Goal: Task Accomplishment & Management: Manage account settings

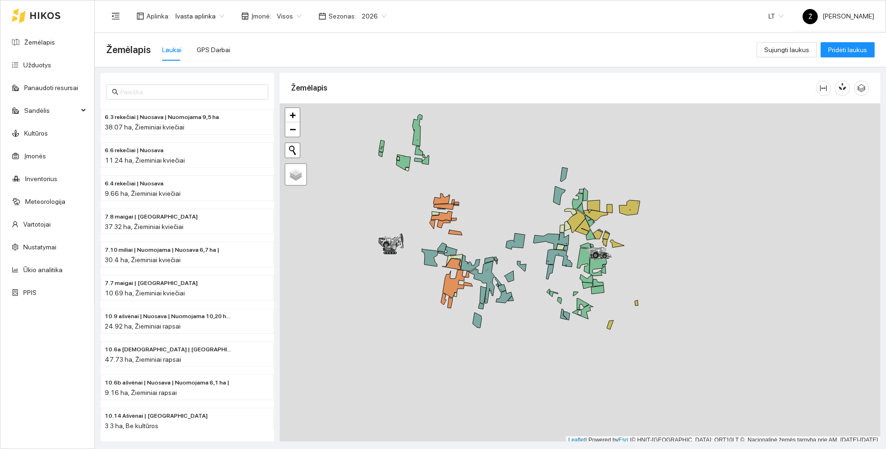
drag, startPoint x: 473, startPoint y: 167, endPoint x: 499, endPoint y: 187, distance: 33.1
click at [498, 187] on div at bounding box center [580, 273] width 600 height 341
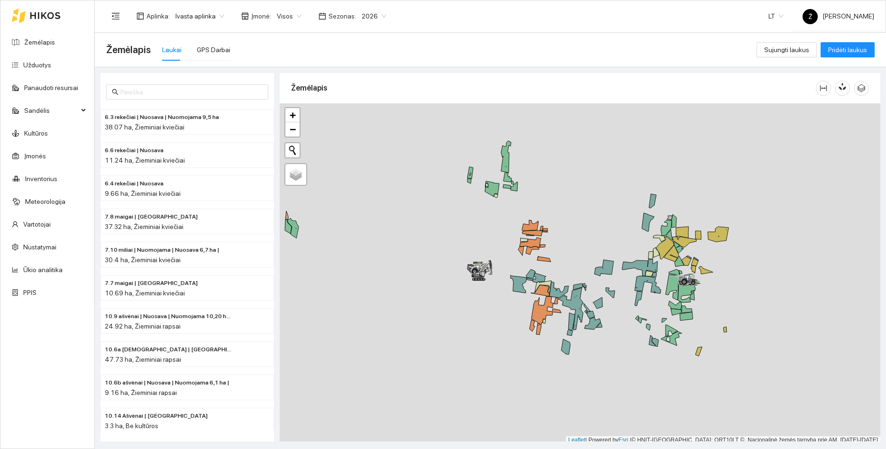
drag, startPoint x: 624, startPoint y: 226, endPoint x: 563, endPoint y: 223, distance: 60.3
click at [563, 223] on div at bounding box center [580, 273] width 600 height 341
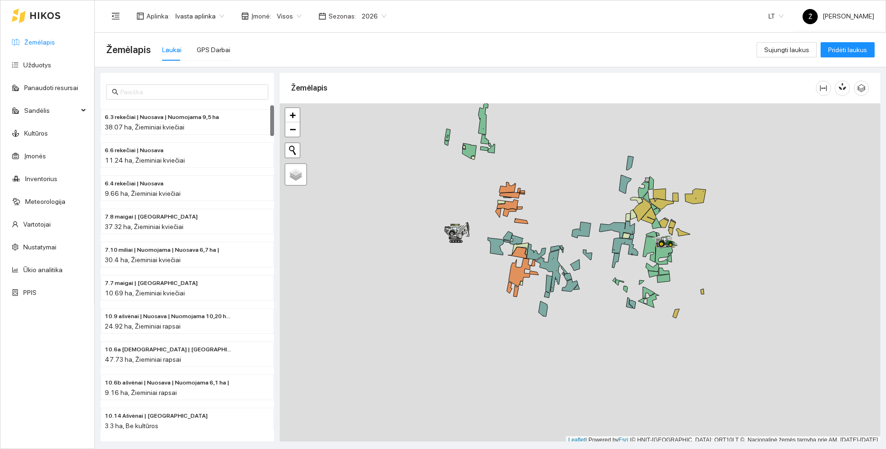
click at [32, 40] on link "Žemėlapis" at bounding box center [39, 42] width 31 height 8
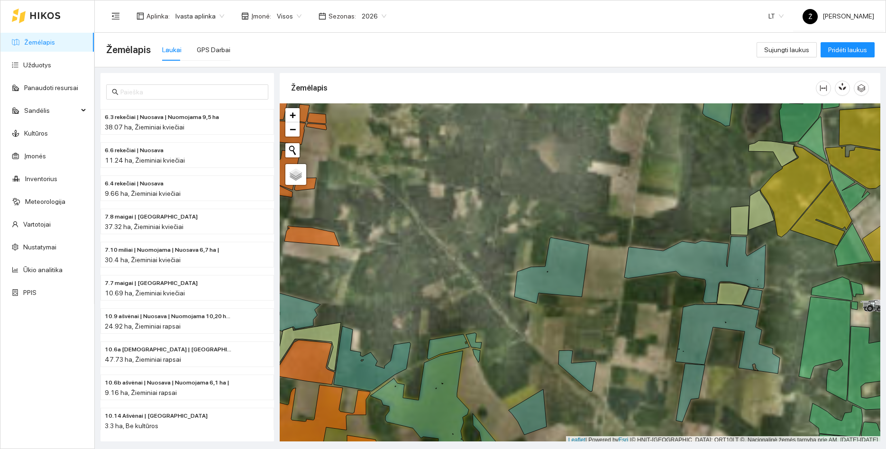
drag, startPoint x: 629, startPoint y: 189, endPoint x: 376, endPoint y: 265, distance: 264.8
click at [375, 265] on div at bounding box center [580, 273] width 600 height 341
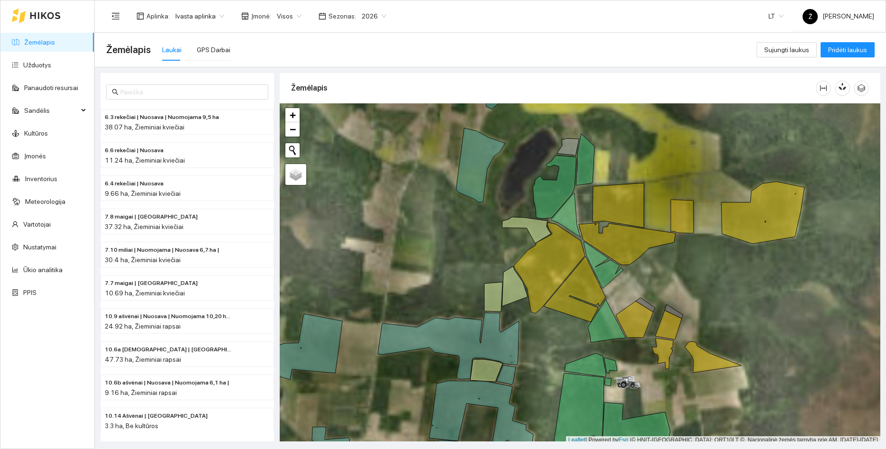
drag, startPoint x: 728, startPoint y: 246, endPoint x: 680, endPoint y: 257, distance: 49.9
click at [680, 257] on div at bounding box center [580, 273] width 600 height 341
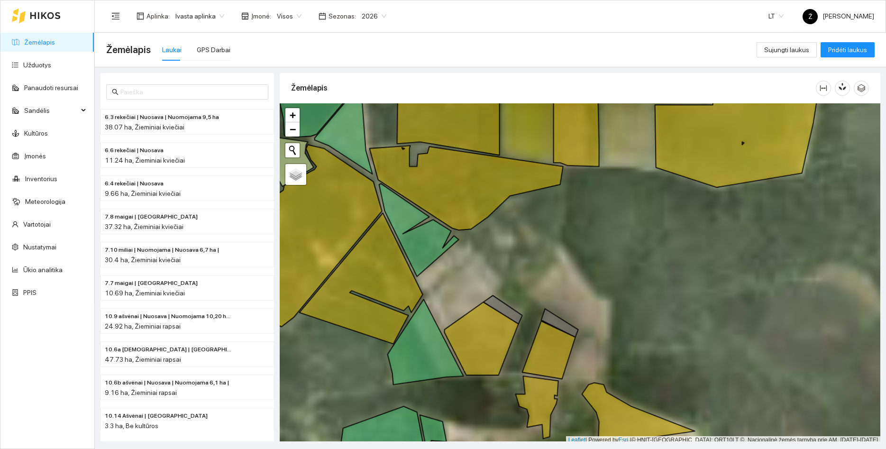
drag, startPoint x: 729, startPoint y: 300, endPoint x: 661, endPoint y: 259, distance: 79.7
click at [661, 259] on div at bounding box center [580, 273] width 600 height 341
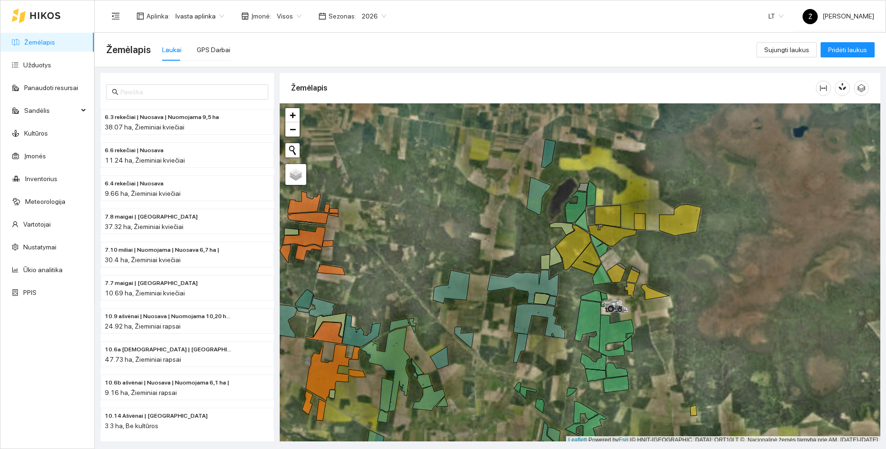
drag, startPoint x: 702, startPoint y: 291, endPoint x: 676, endPoint y: 213, distance: 82.4
click at [676, 213] on div at bounding box center [580, 273] width 600 height 341
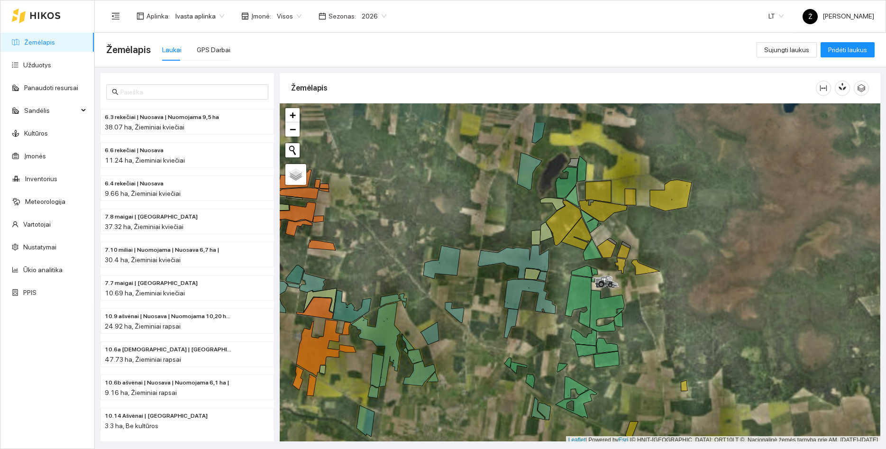
drag, startPoint x: 675, startPoint y: 203, endPoint x: 707, endPoint y: 288, distance: 90.6
click at [707, 288] on div at bounding box center [580, 273] width 600 height 341
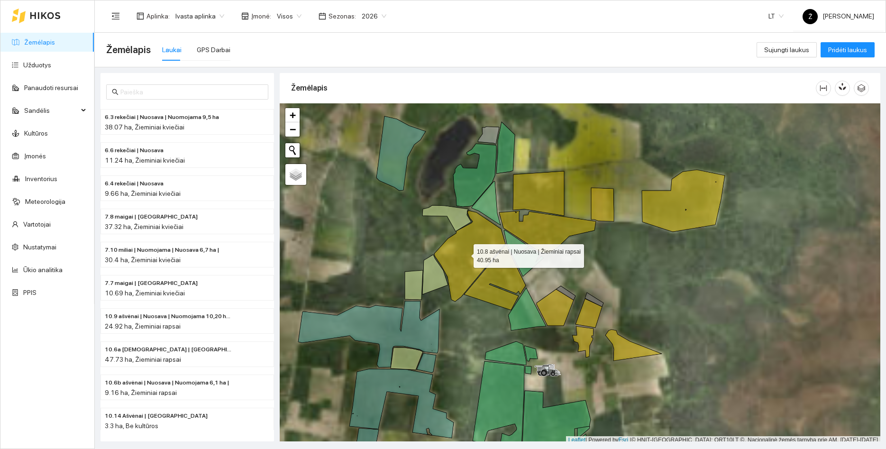
click at [465, 254] on icon at bounding box center [469, 255] width 71 height 91
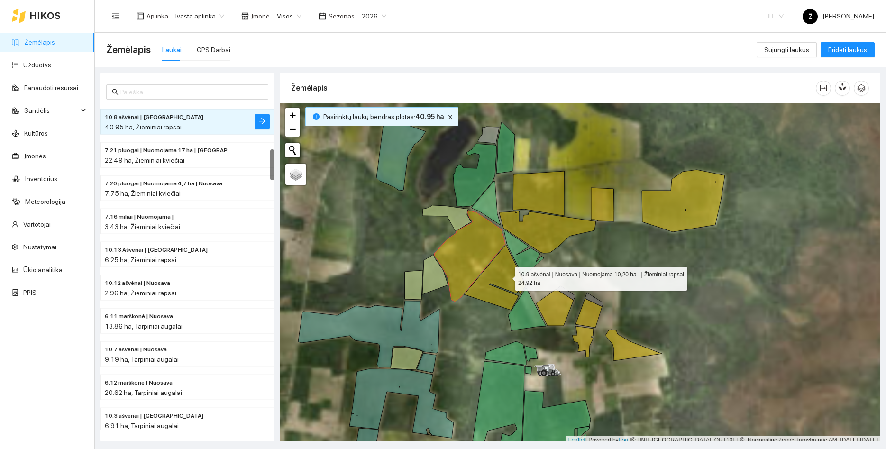
click at [518, 279] on icon at bounding box center [495, 277] width 62 height 65
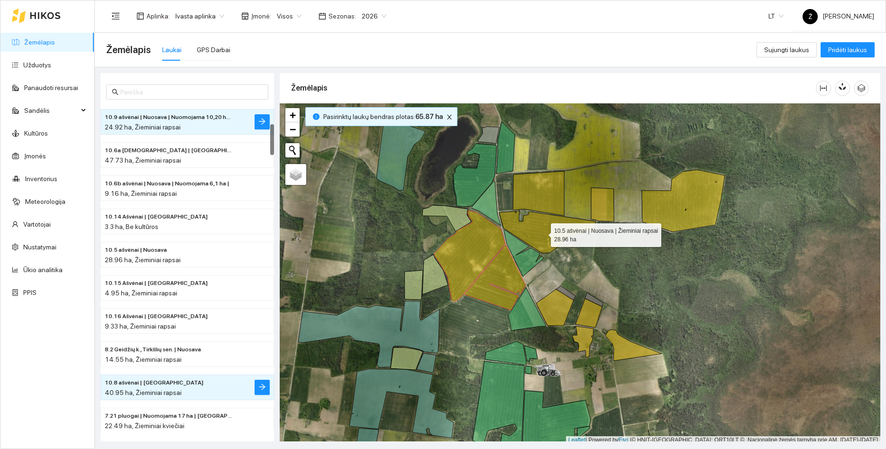
click at [542, 233] on icon at bounding box center [547, 232] width 97 height 42
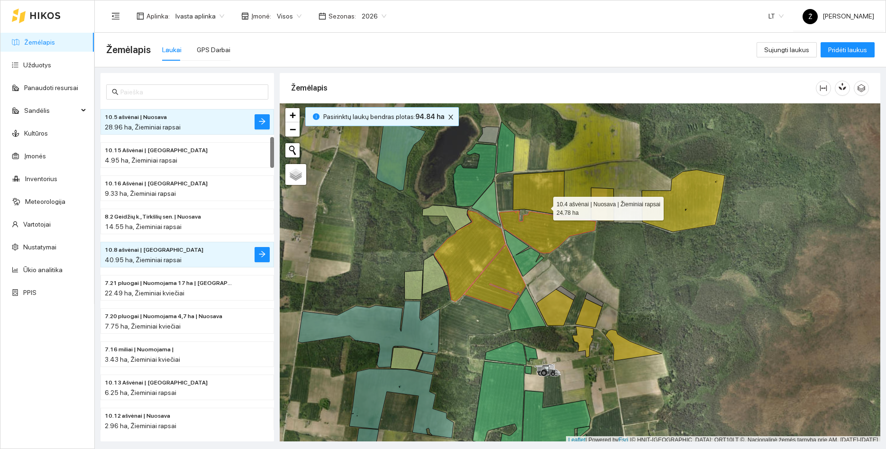
drag, startPoint x: 545, startPoint y: 206, endPoint x: 602, endPoint y: 197, distance: 58.1
click at [545, 206] on icon at bounding box center [538, 193] width 51 height 45
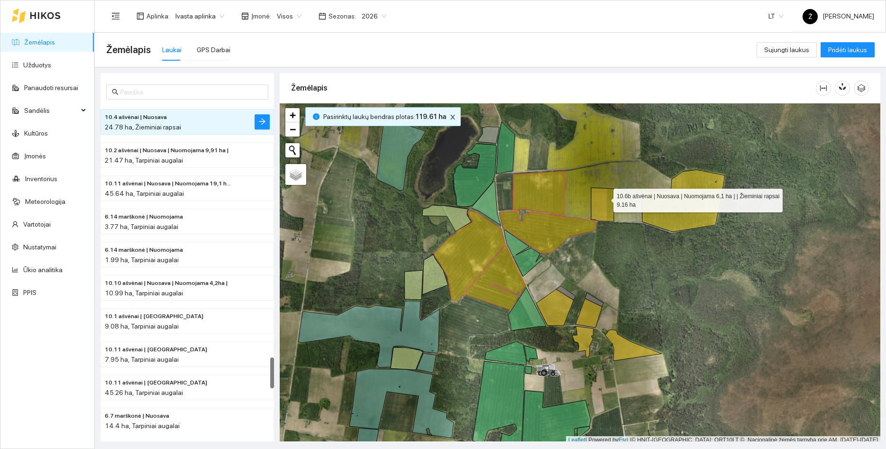
click at [605, 198] on icon at bounding box center [602, 205] width 23 height 34
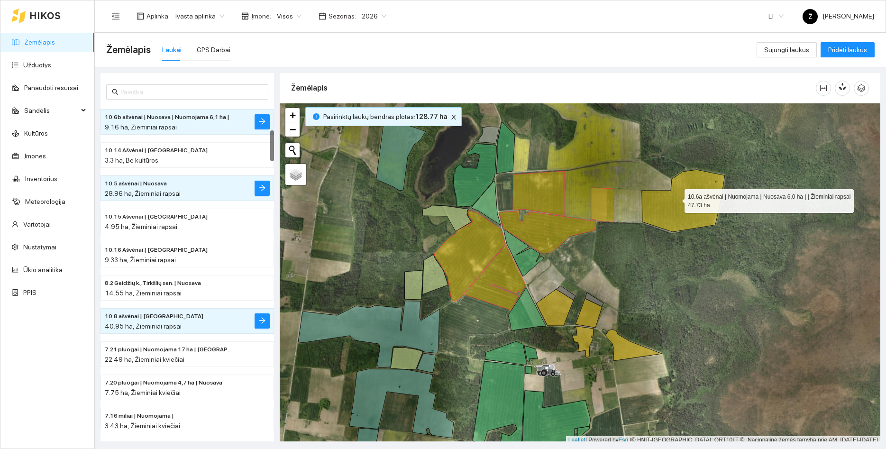
click at [676, 199] on icon at bounding box center [683, 201] width 83 height 62
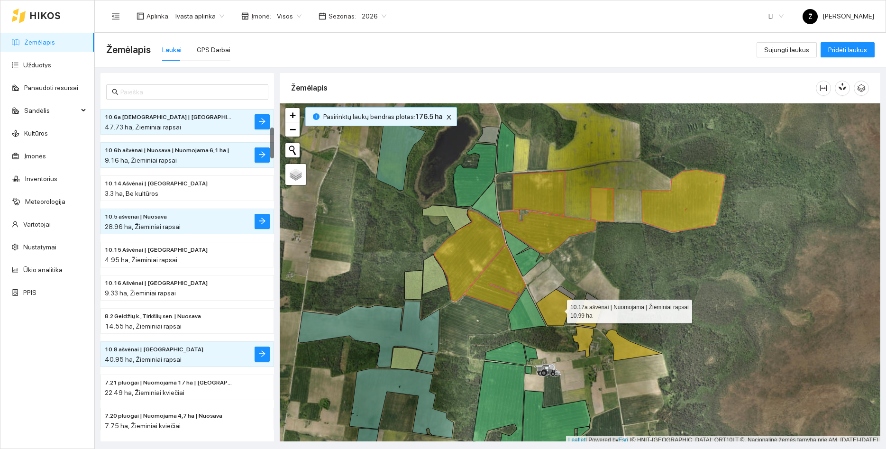
click at [558, 309] on icon at bounding box center [554, 307] width 37 height 36
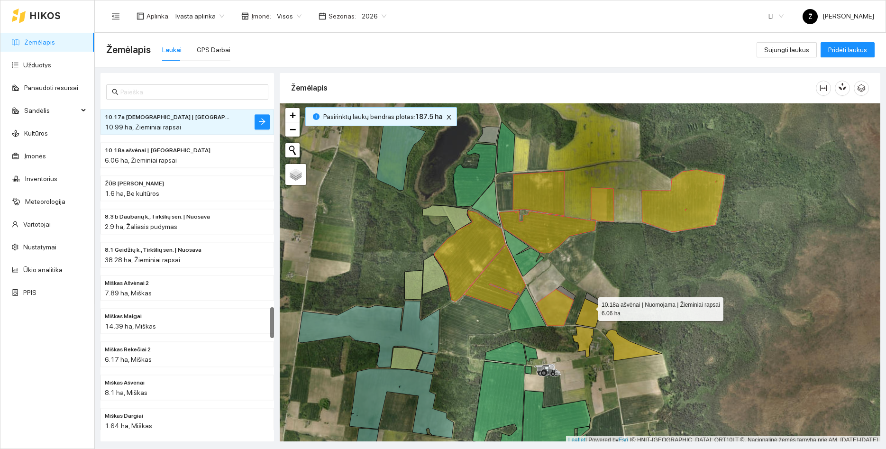
click at [590, 307] on icon at bounding box center [588, 313] width 27 height 29
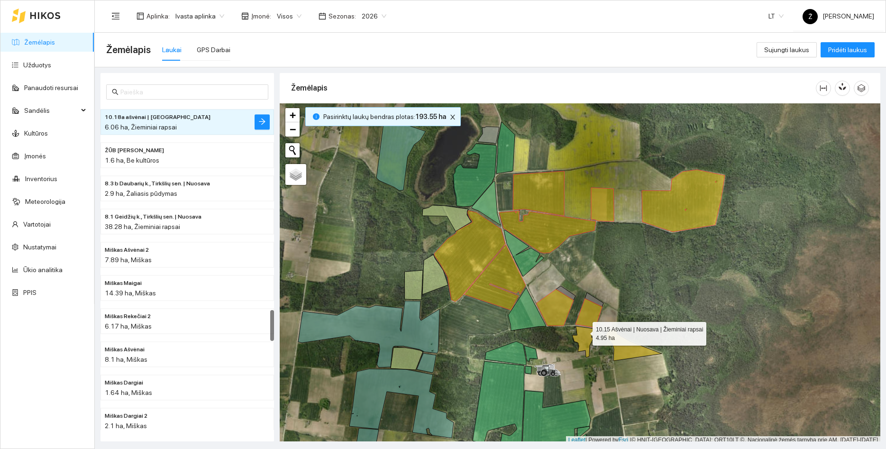
click at [583, 349] on icon at bounding box center [582, 341] width 21 height 31
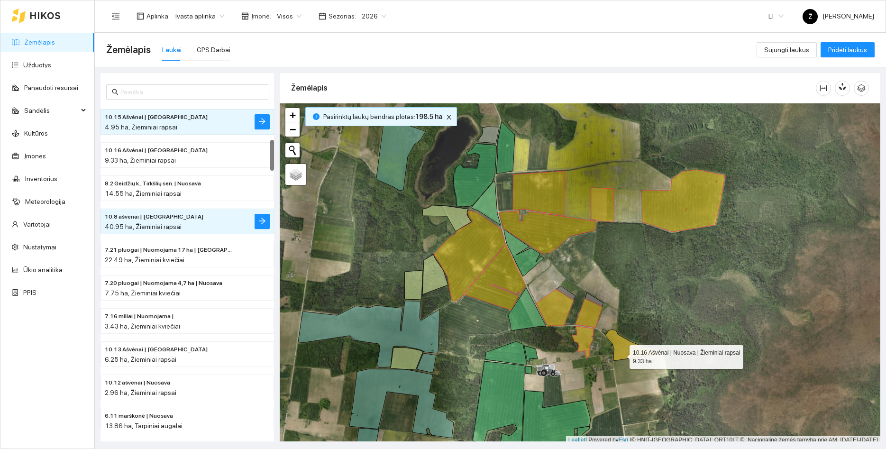
click at [621, 355] on icon at bounding box center [633, 344] width 56 height 31
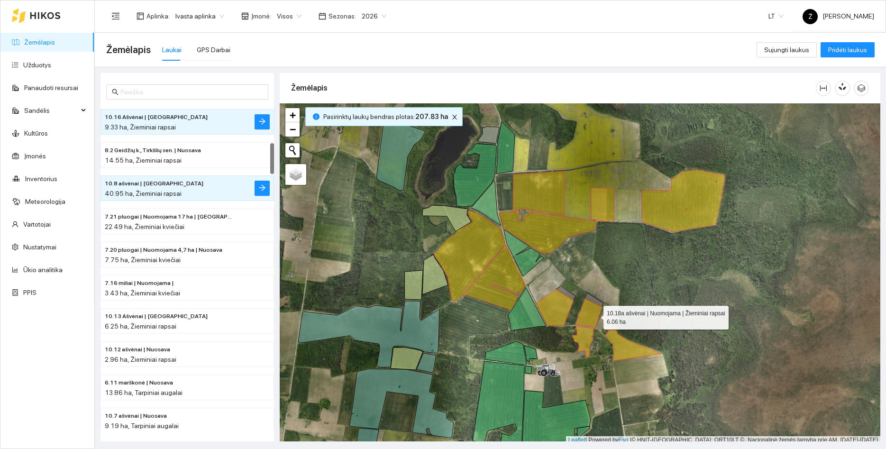
click at [595, 315] on icon at bounding box center [588, 313] width 27 height 29
click at [560, 314] on icon at bounding box center [554, 307] width 37 height 36
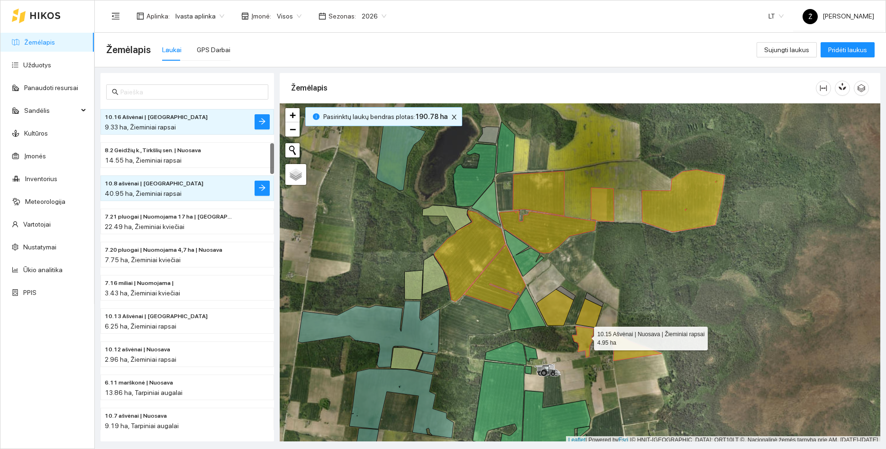
drag, startPoint x: 585, startPoint y: 336, endPoint x: 610, endPoint y: 346, distance: 27.0
click at [586, 336] on icon at bounding box center [582, 341] width 21 height 31
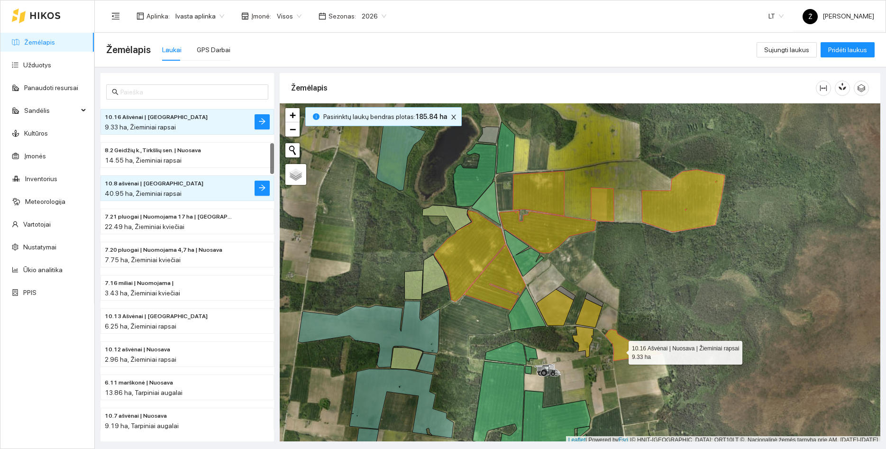
click at [620, 350] on icon at bounding box center [633, 344] width 56 height 31
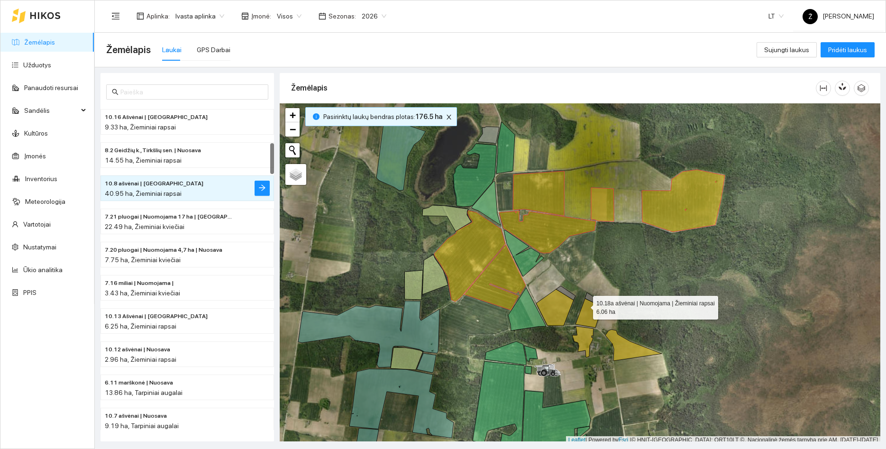
click at [584, 305] on icon at bounding box center [588, 313] width 27 height 29
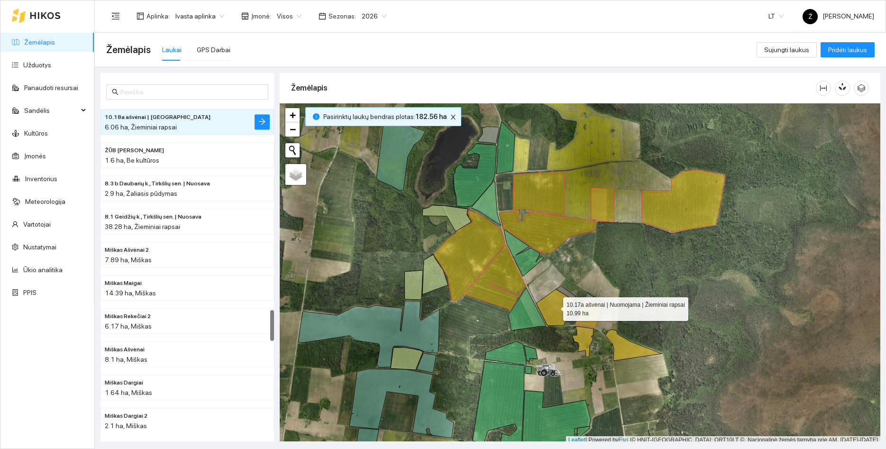
click at [554, 307] on icon at bounding box center [554, 307] width 37 height 36
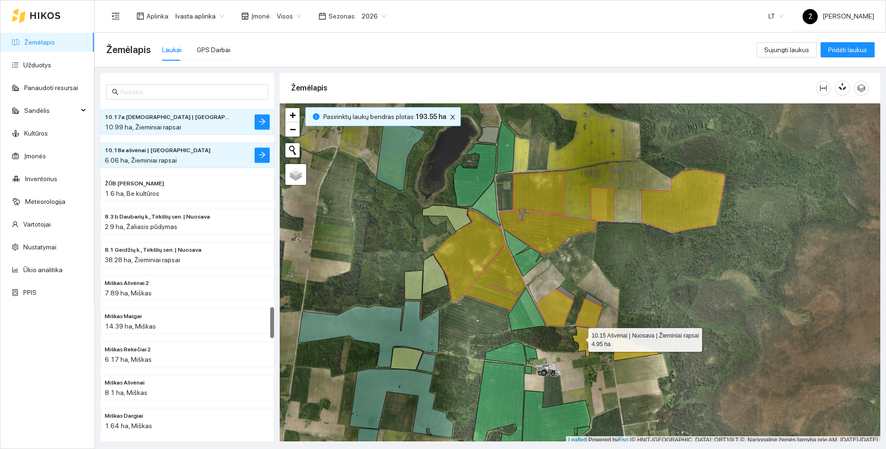
click at [580, 337] on icon at bounding box center [582, 341] width 21 height 31
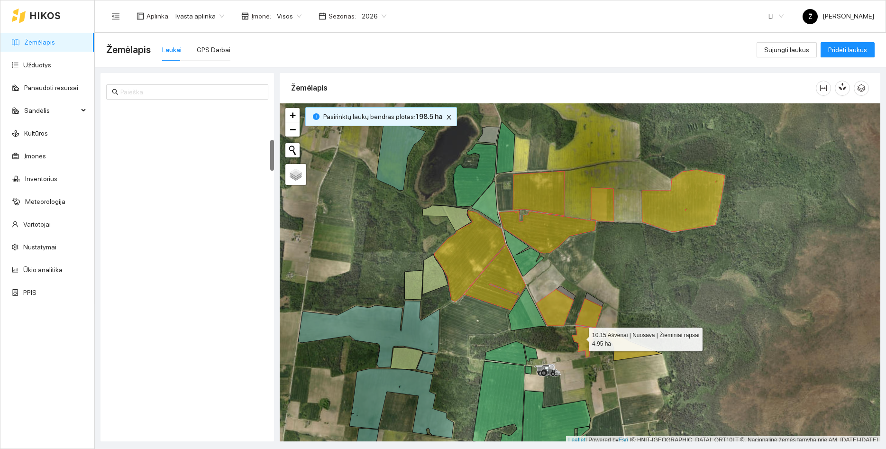
scroll to position [365, 0]
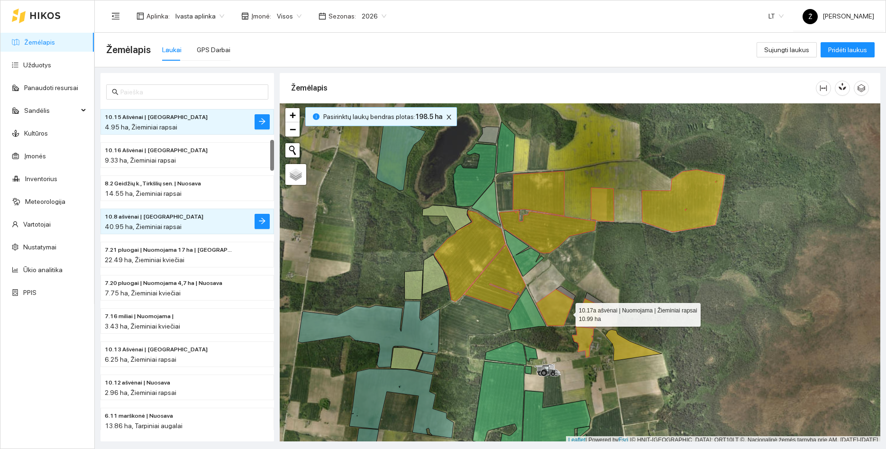
click at [561, 308] on icon at bounding box center [554, 307] width 37 height 36
click at [582, 311] on icon at bounding box center [588, 313] width 27 height 29
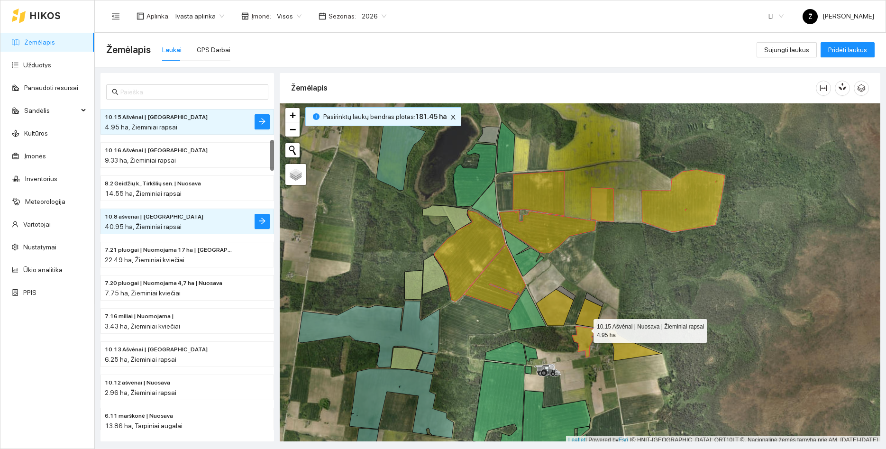
click at [586, 340] on icon at bounding box center [582, 341] width 21 height 31
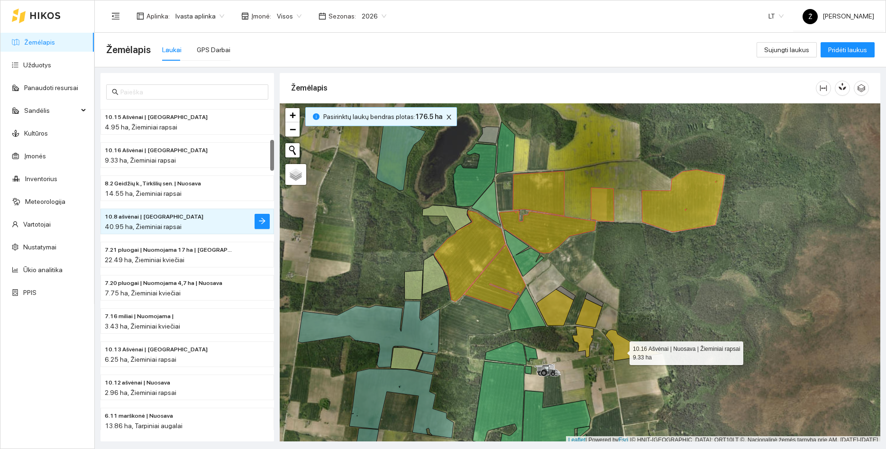
click at [621, 351] on icon at bounding box center [633, 344] width 56 height 31
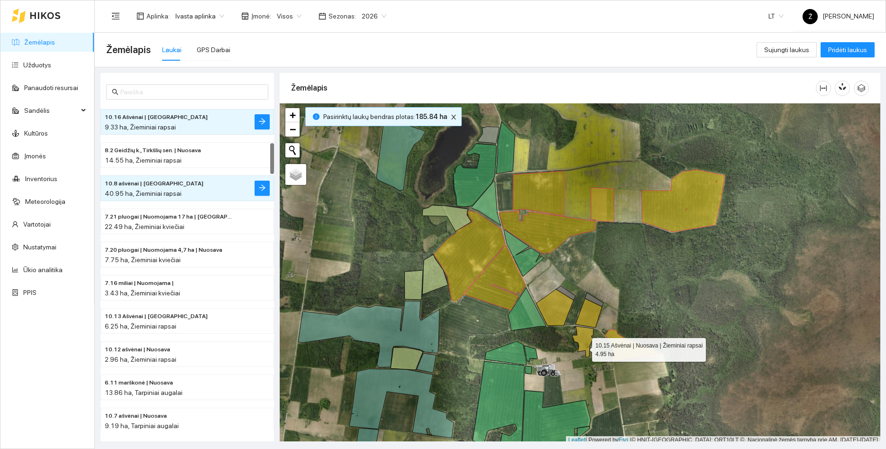
click at [583, 347] on icon at bounding box center [582, 341] width 21 height 31
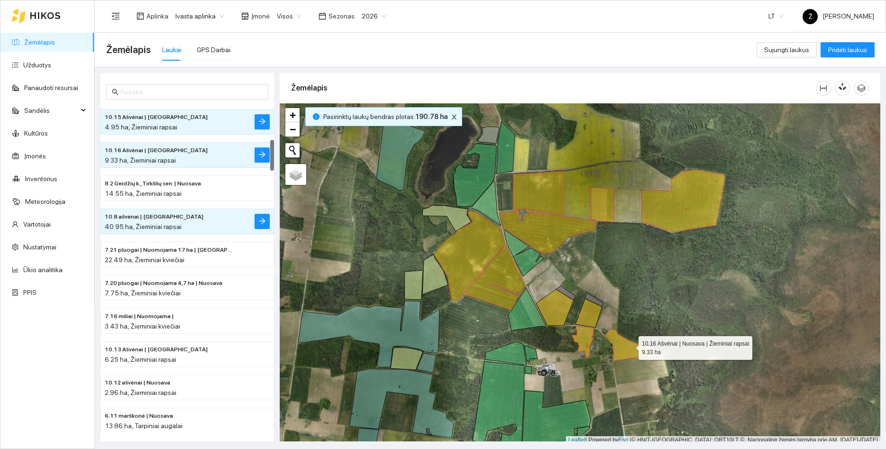
click at [631, 345] on icon at bounding box center [633, 344] width 56 height 31
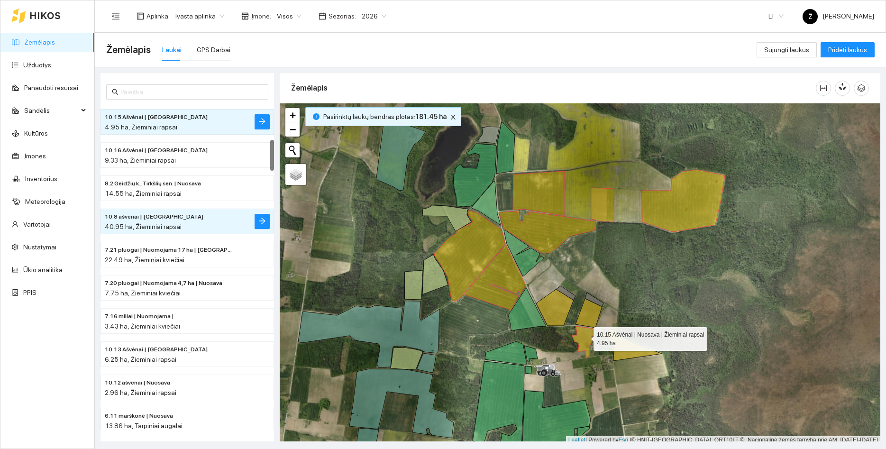
click at [585, 336] on icon at bounding box center [582, 341] width 21 height 31
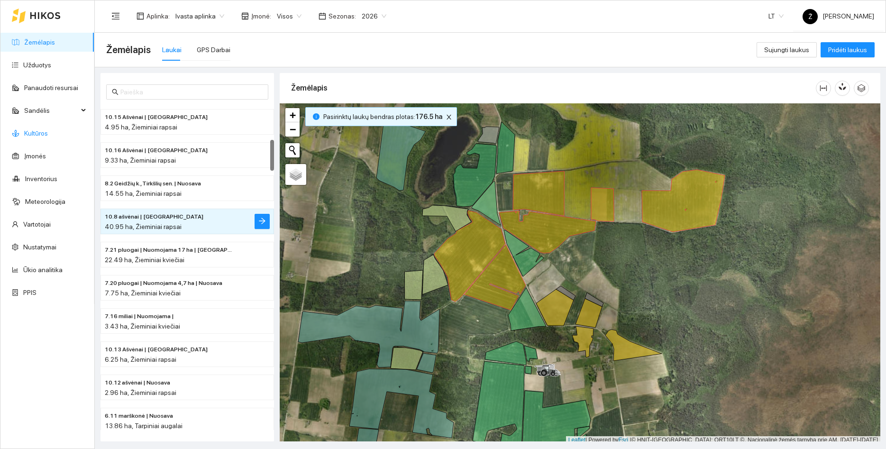
click at [38, 133] on link "Kultūros" at bounding box center [36, 133] width 24 height 8
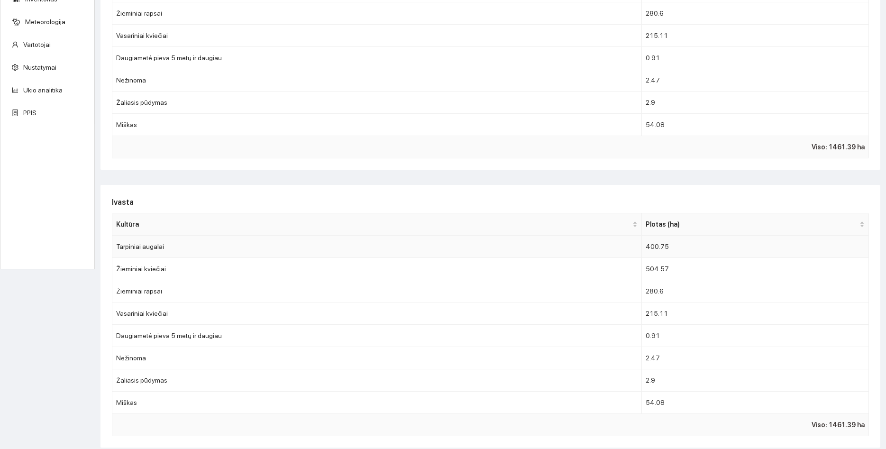
scroll to position [184, 0]
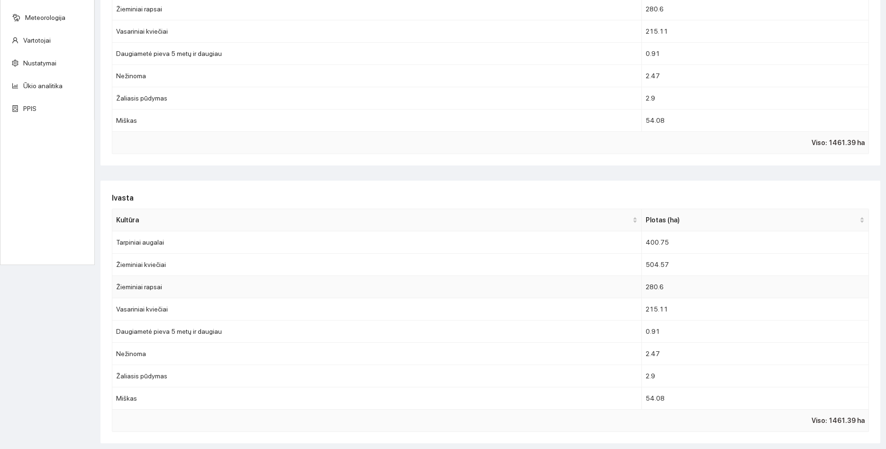
click at [209, 291] on td "Žieminiai rapsai" at bounding box center [376, 287] width 529 height 22
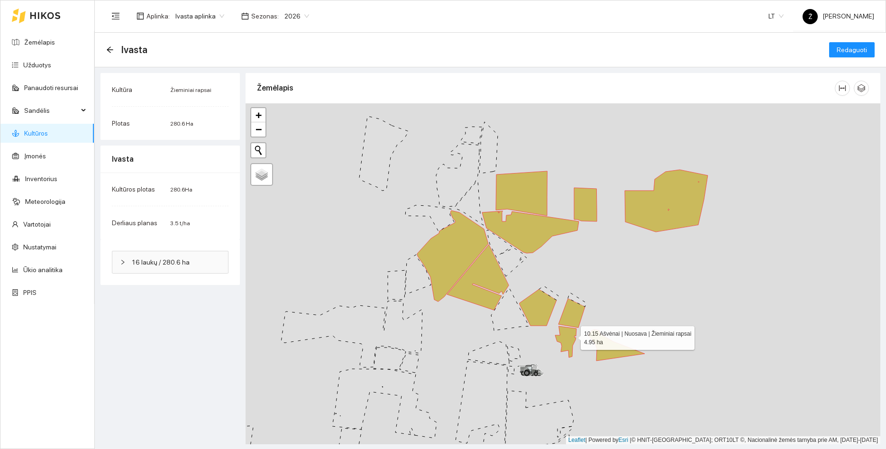
click at [571, 336] on icon at bounding box center [565, 341] width 21 height 31
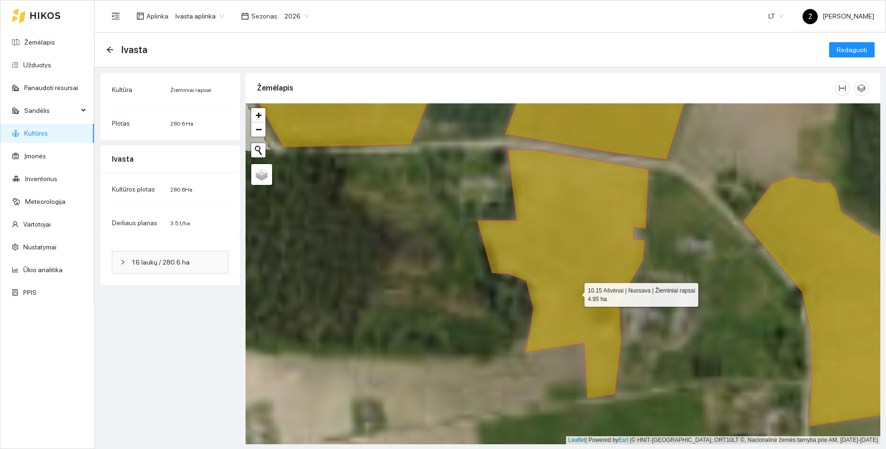
click at [576, 292] on icon at bounding box center [562, 274] width 171 height 248
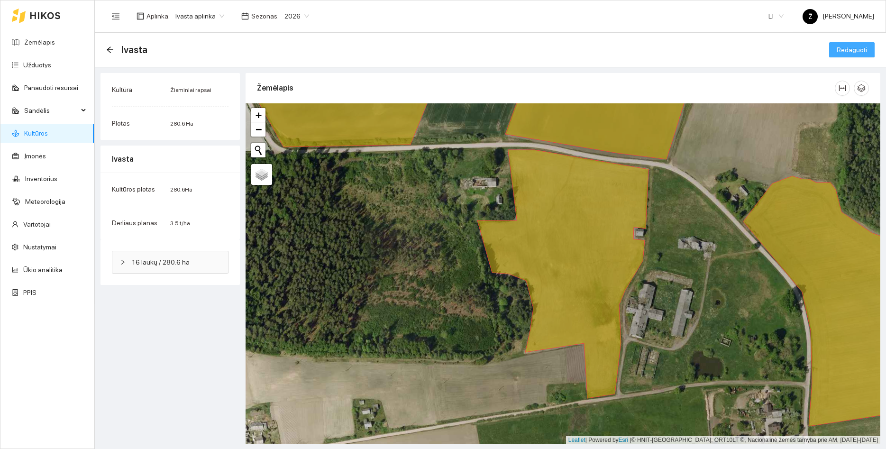
click at [845, 49] on span "Redaguoti" at bounding box center [851, 50] width 30 height 10
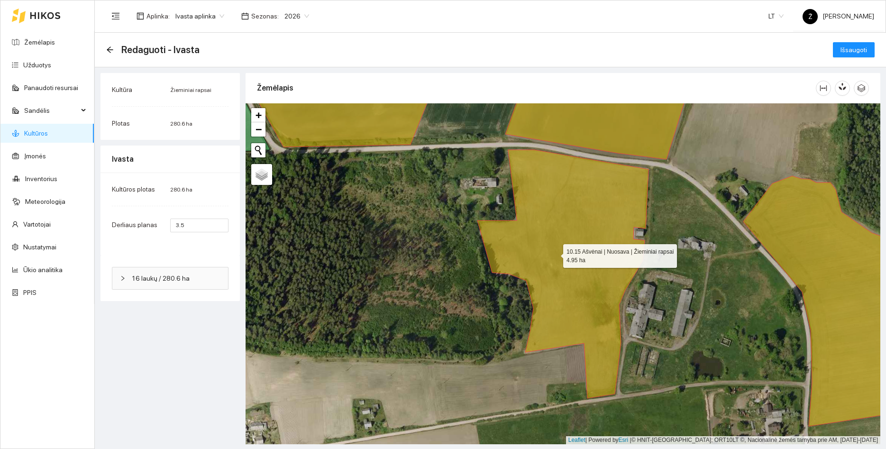
click at [554, 254] on icon at bounding box center [562, 274] width 171 height 248
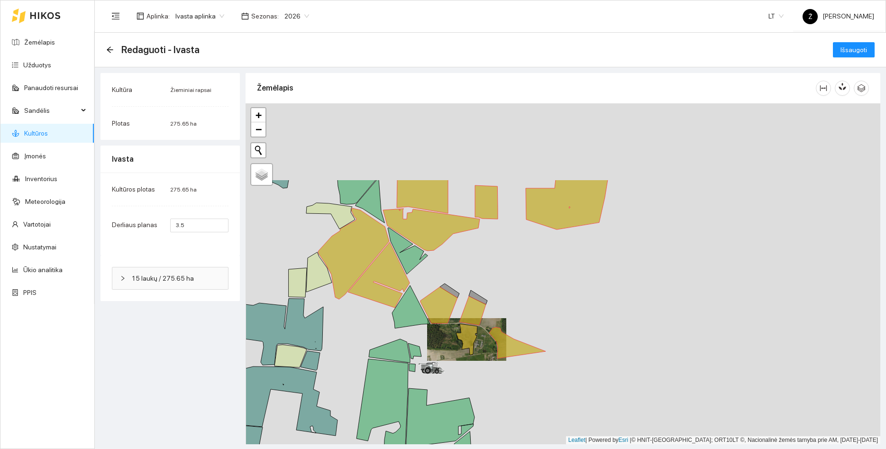
drag, startPoint x: 505, startPoint y: 219, endPoint x: 555, endPoint y: 280, distance: 78.1
click at [555, 280] on div at bounding box center [562, 273] width 635 height 341
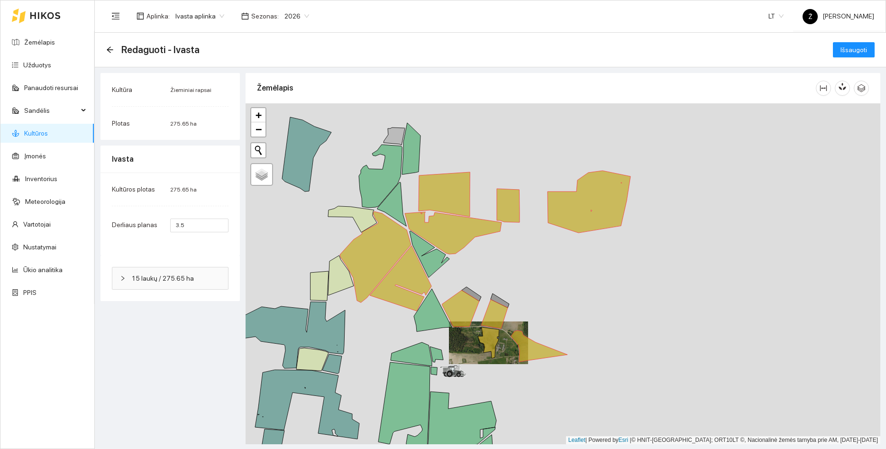
drag, startPoint x: 507, startPoint y: 257, endPoint x: 528, endPoint y: 261, distance: 22.1
click at [528, 261] on div at bounding box center [562, 273] width 635 height 341
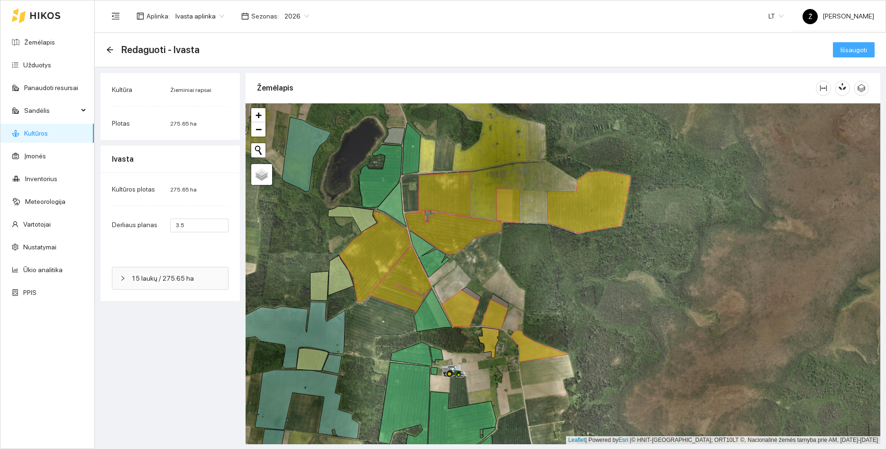
click at [851, 48] on span "Išsaugoti" at bounding box center [853, 50] width 27 height 10
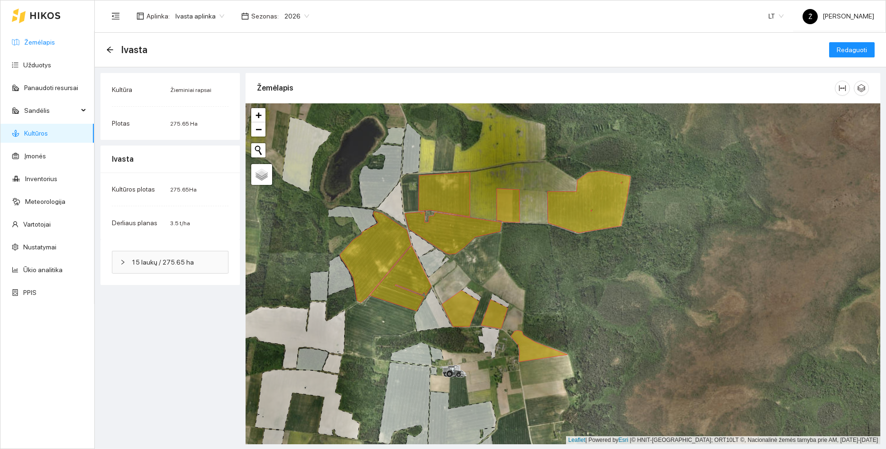
click at [44, 41] on link "Žemėlapis" at bounding box center [39, 42] width 31 height 8
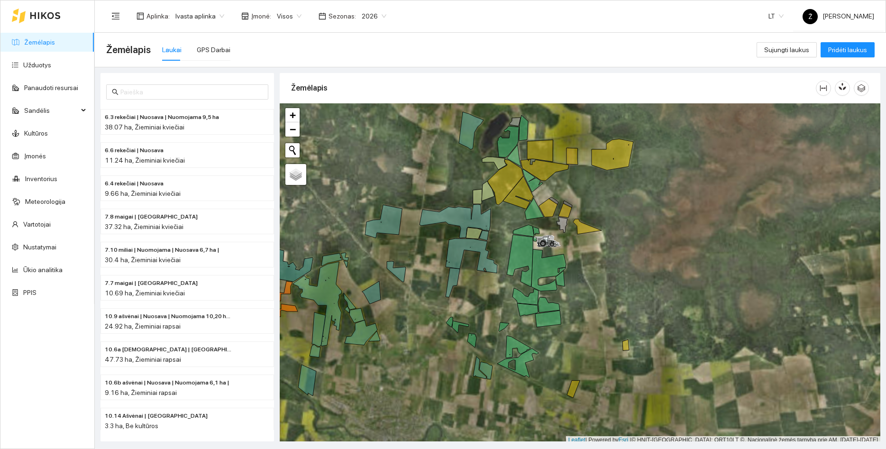
drag, startPoint x: 575, startPoint y: 349, endPoint x: 588, endPoint y: 328, distance: 24.9
click at [588, 328] on div at bounding box center [580, 273] width 600 height 341
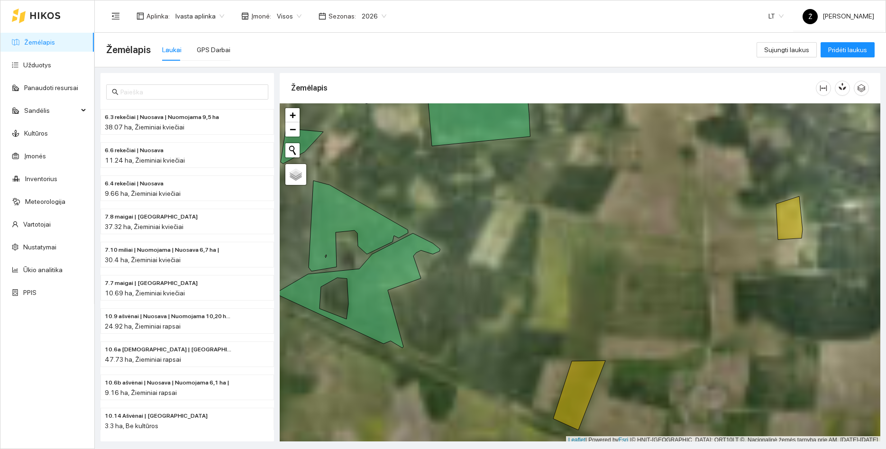
drag, startPoint x: 601, startPoint y: 321, endPoint x: 565, endPoint y: 292, distance: 46.5
click at [565, 290] on div at bounding box center [580, 273] width 600 height 341
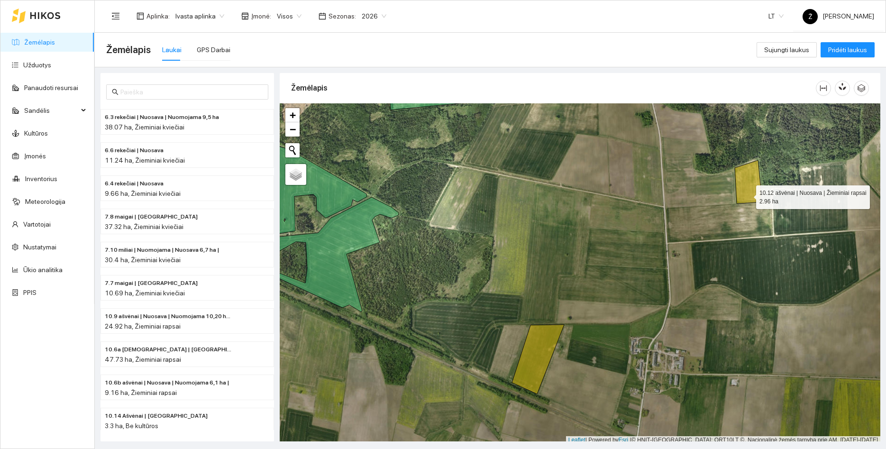
click at [747, 195] on icon at bounding box center [748, 181] width 27 height 43
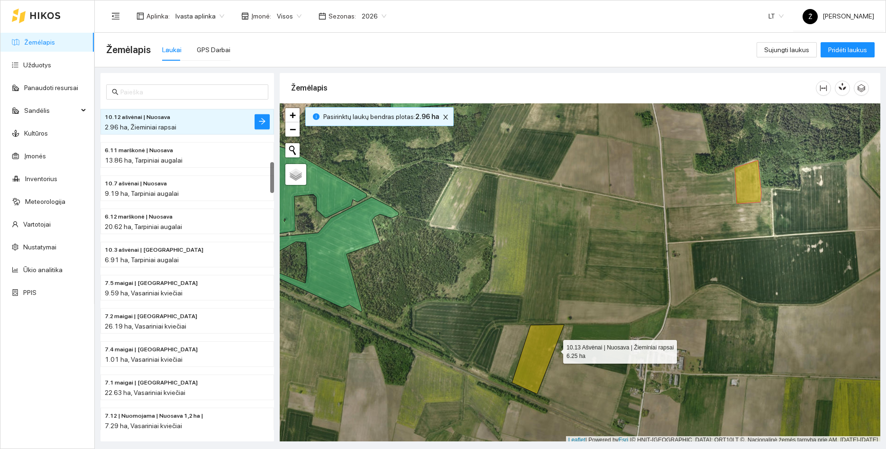
click at [550, 346] on icon at bounding box center [538, 359] width 52 height 69
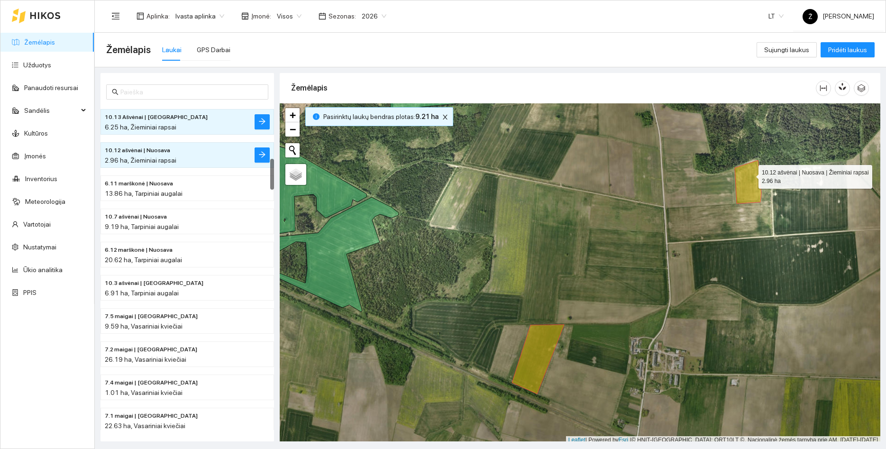
click at [742, 176] on icon at bounding box center [748, 181] width 27 height 43
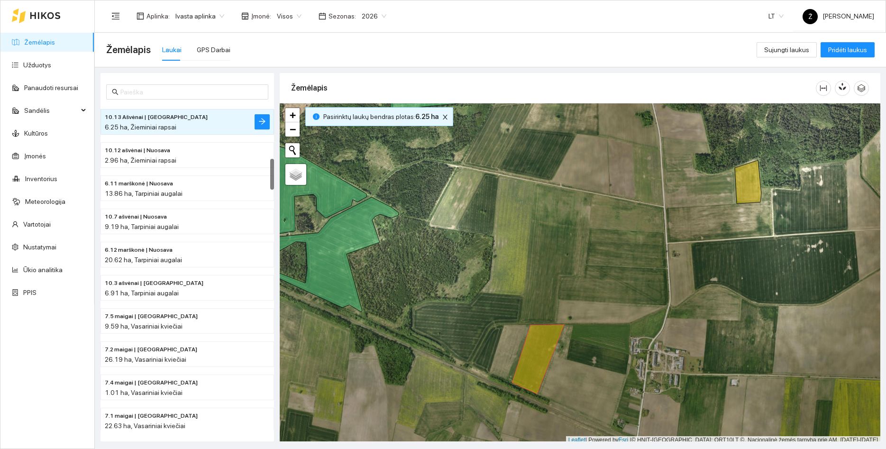
click at [560, 336] on div at bounding box center [580, 273] width 600 height 341
click at [559, 336] on icon at bounding box center [538, 359] width 52 height 69
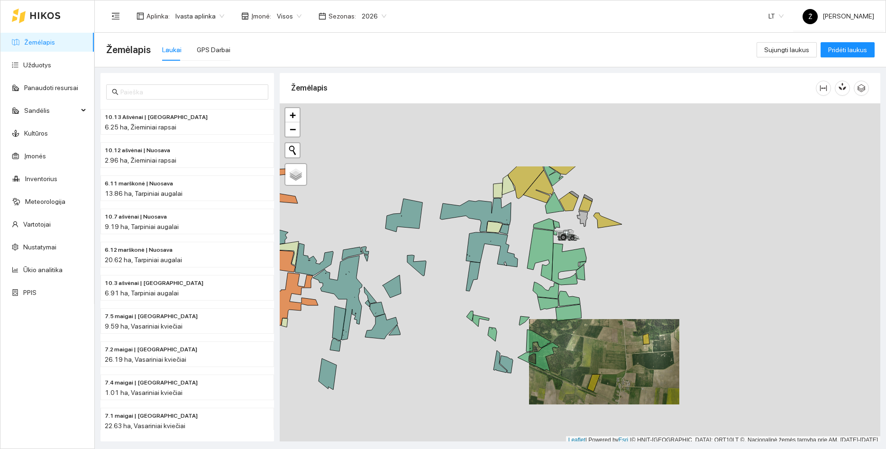
drag, startPoint x: 608, startPoint y: 240, endPoint x: 618, endPoint y: 337, distance: 97.7
click at [618, 337] on div at bounding box center [580, 273] width 600 height 341
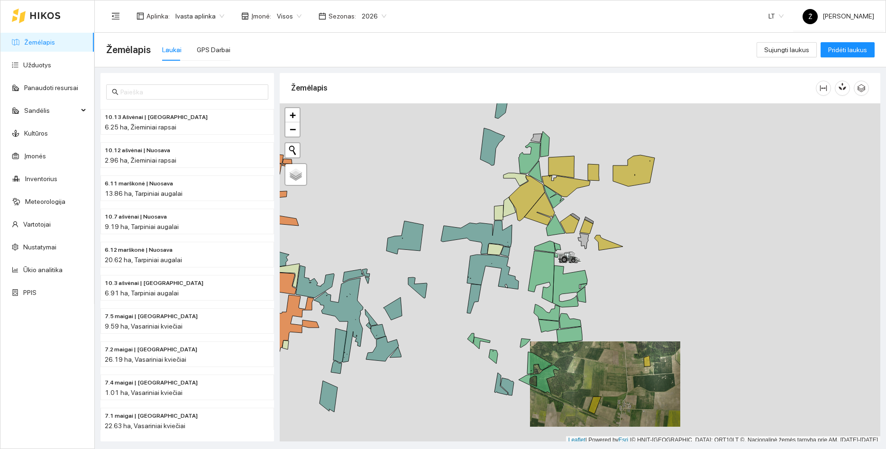
drag, startPoint x: 621, startPoint y: 276, endPoint x: 622, endPoint y: 298, distance: 22.3
click at [622, 298] on div at bounding box center [580, 273] width 600 height 341
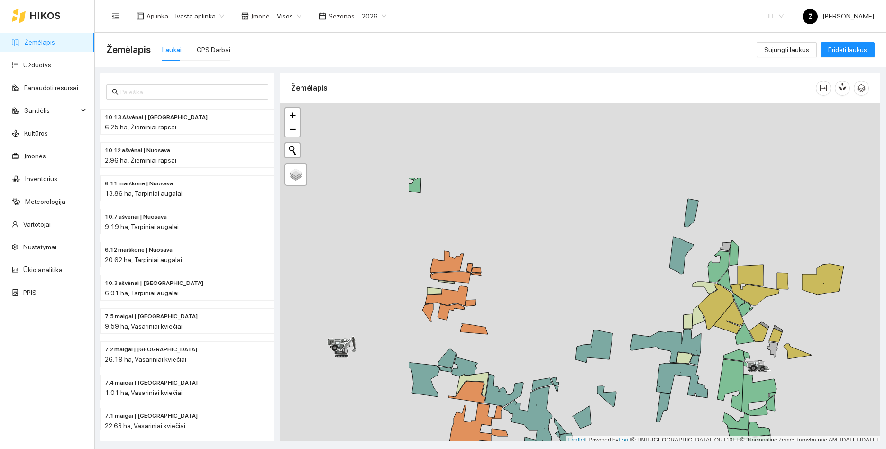
drag, startPoint x: 446, startPoint y: 164, endPoint x: 659, endPoint y: 257, distance: 232.2
click at [659, 257] on div at bounding box center [580, 273] width 600 height 341
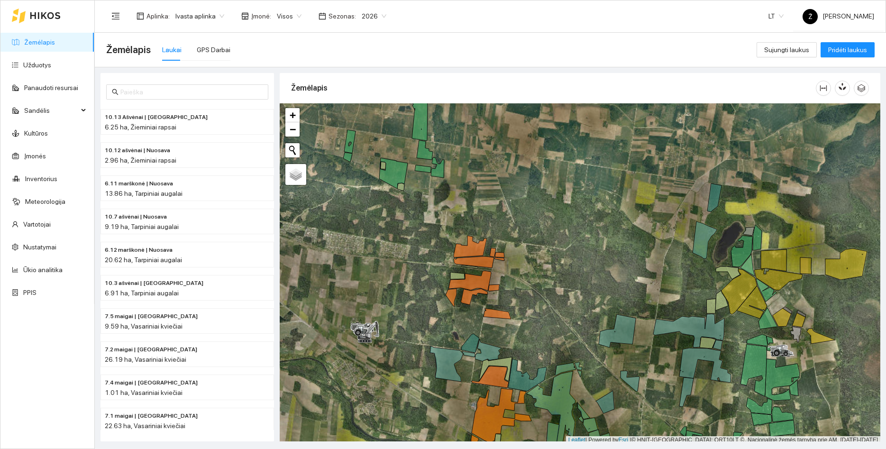
drag, startPoint x: 578, startPoint y: 254, endPoint x: 382, endPoint y: 118, distance: 238.7
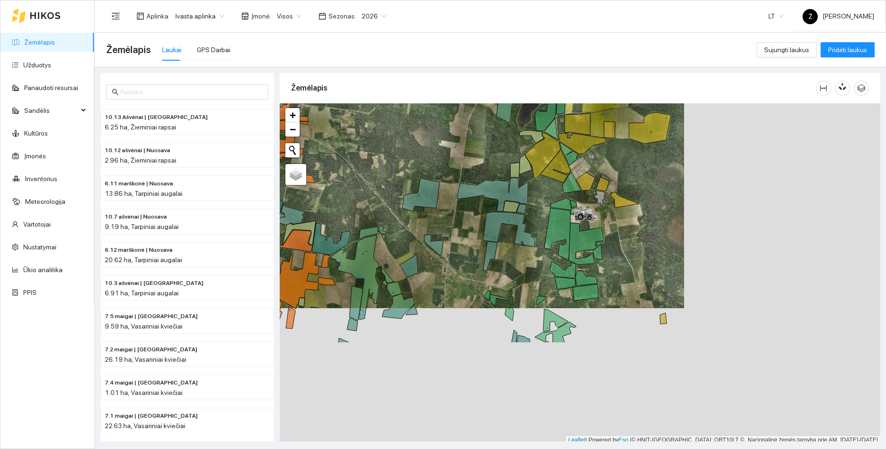
click at [382, 118] on div at bounding box center [580, 273] width 600 height 341
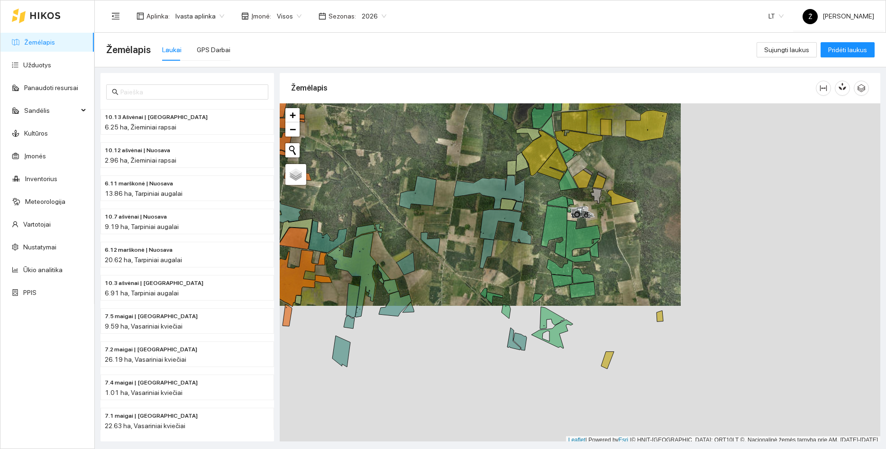
drag, startPoint x: 679, startPoint y: 228, endPoint x: 635, endPoint y: 193, distance: 57.0
click at [635, 193] on div at bounding box center [580, 273] width 600 height 341
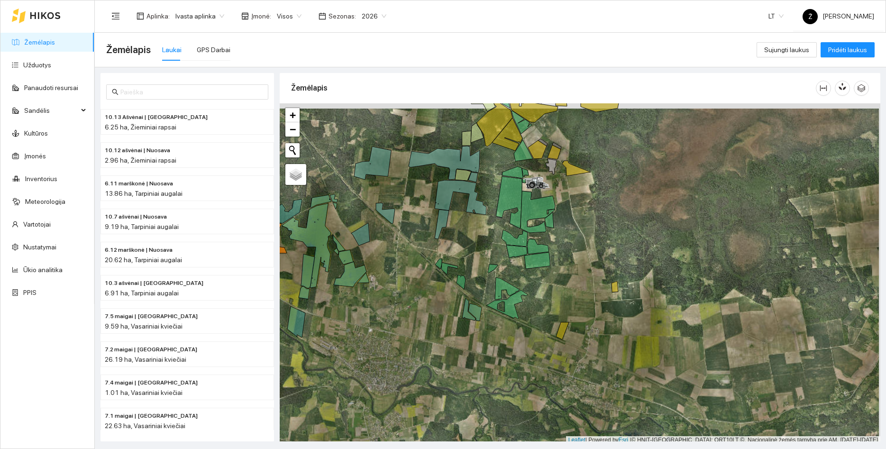
drag, startPoint x: 564, startPoint y: 268, endPoint x: 502, endPoint y: 311, distance: 74.9
click at [540, 299] on div at bounding box center [580, 273] width 600 height 341
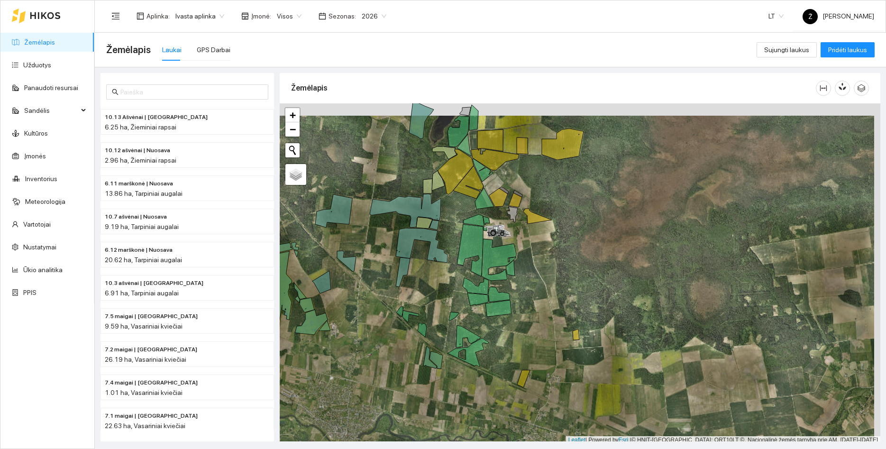
drag, startPoint x: 571, startPoint y: 224, endPoint x: 548, endPoint y: 263, distance: 45.0
click at [553, 266] on div at bounding box center [580, 273] width 600 height 341
